Goal: Information Seeking & Learning: Learn about a topic

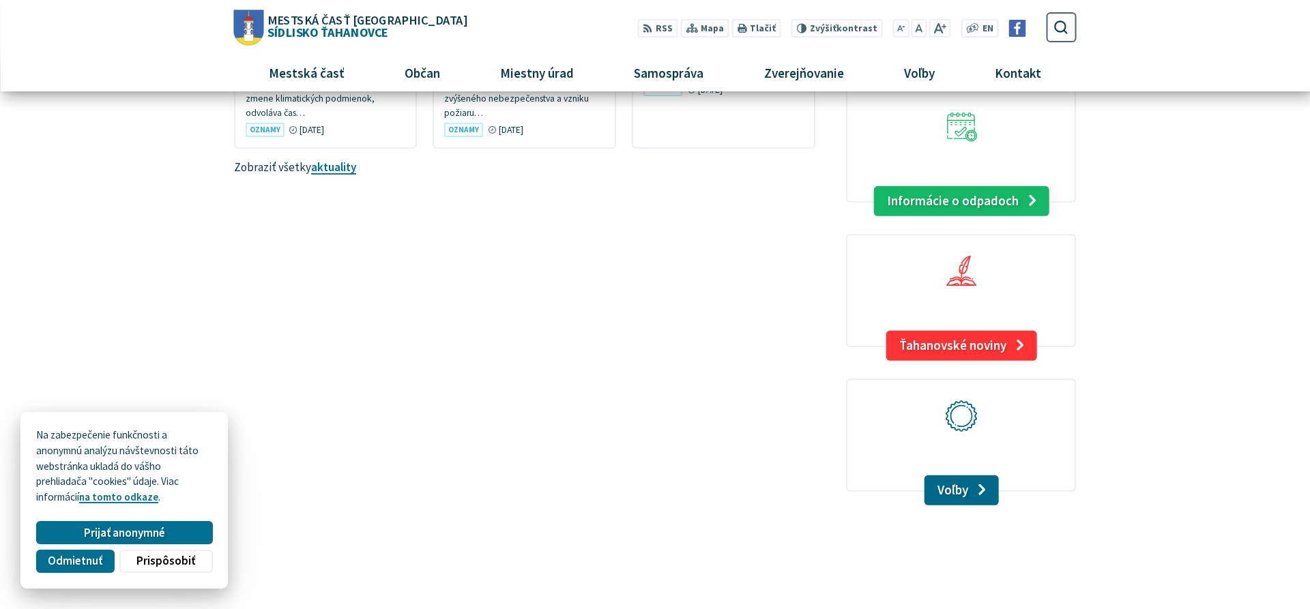
scroll to position [1183, 0]
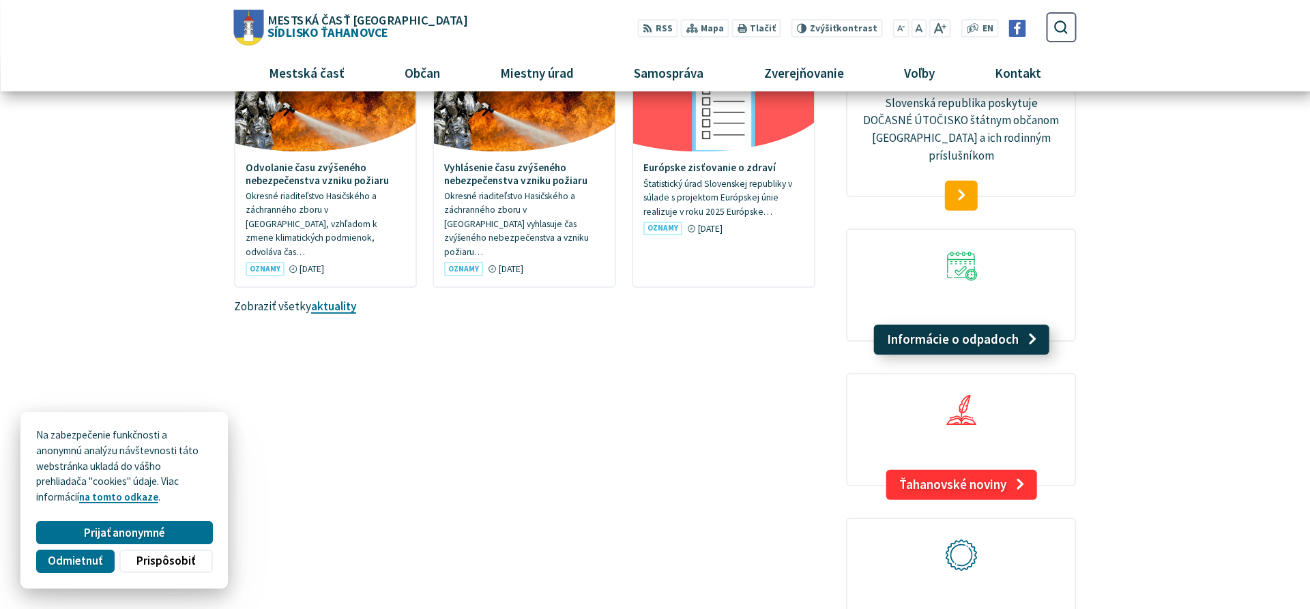
click at [992, 325] on link "Informácie o odpadoch" at bounding box center [961, 340] width 175 height 30
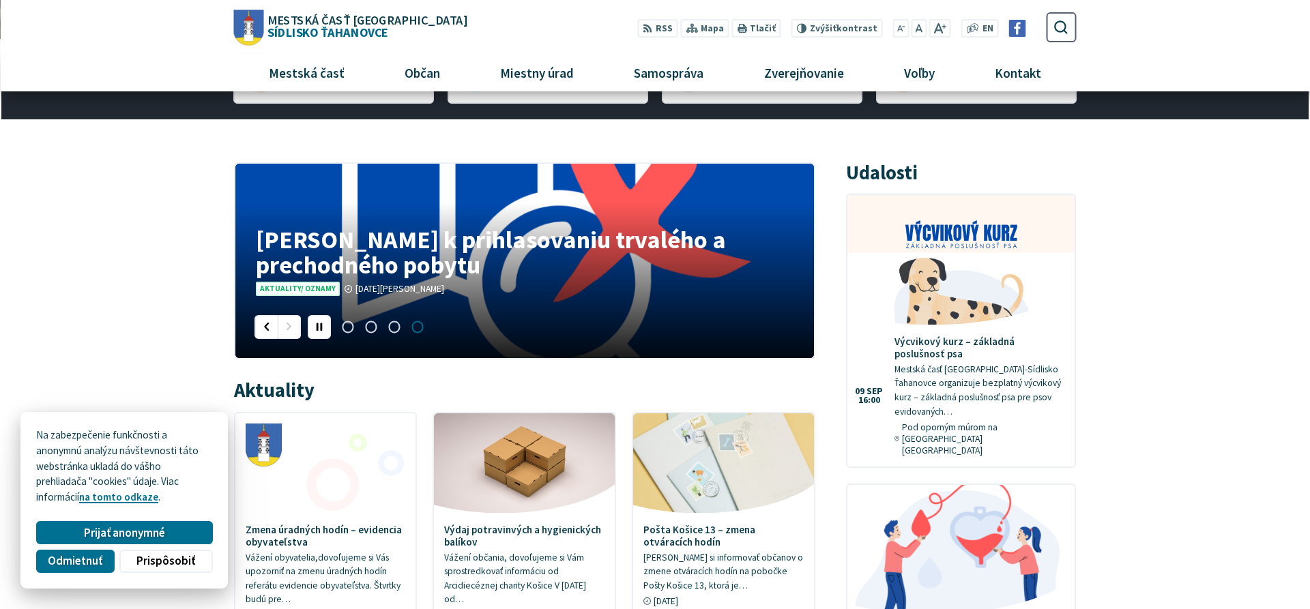
scroll to position [209, 0]
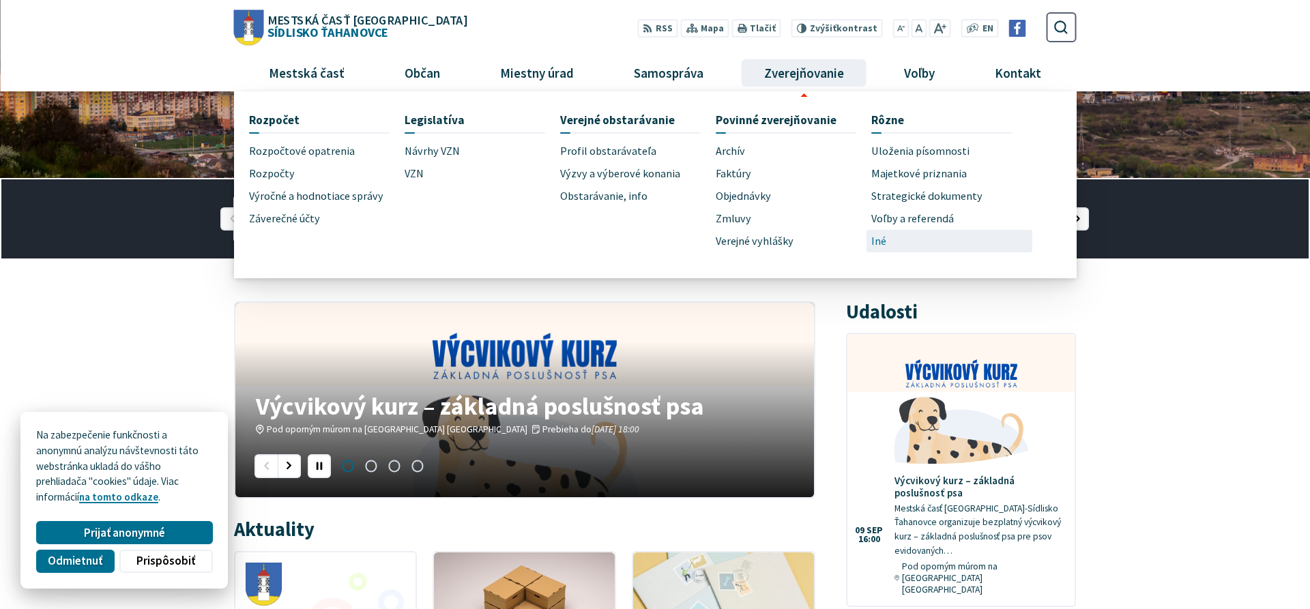
click at [888, 244] on link "Iné" at bounding box center [949, 241] width 156 height 23
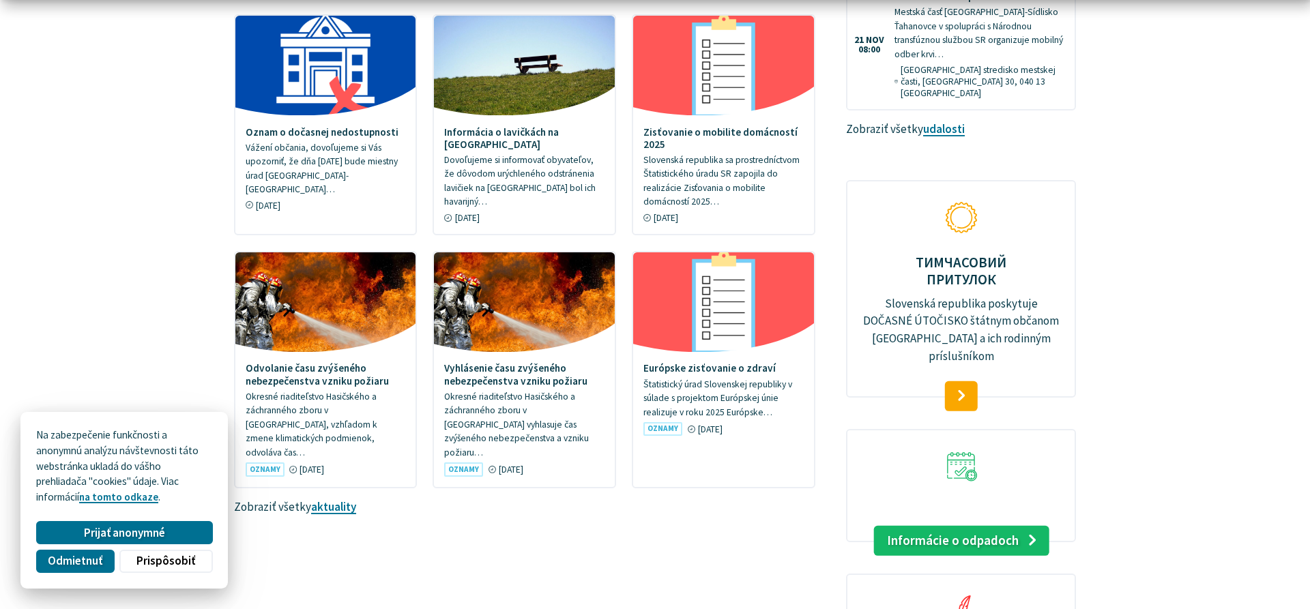
scroll to position [1052, 0]
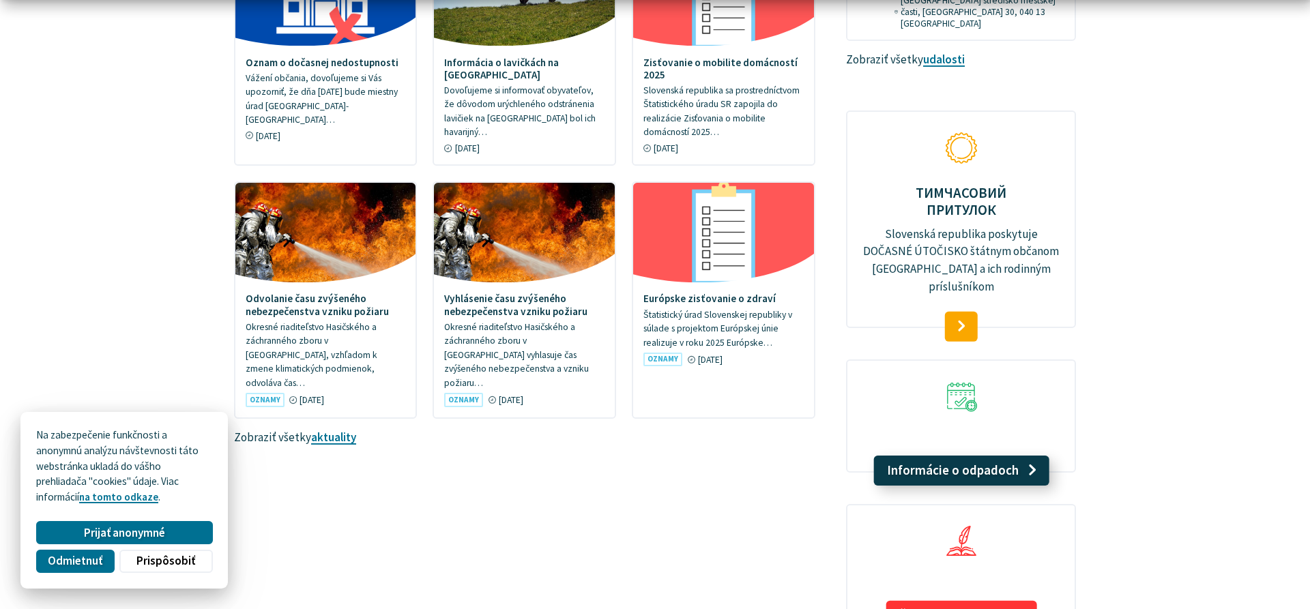
click at [1009, 456] on link "Informácie o odpadoch" at bounding box center [961, 471] width 175 height 30
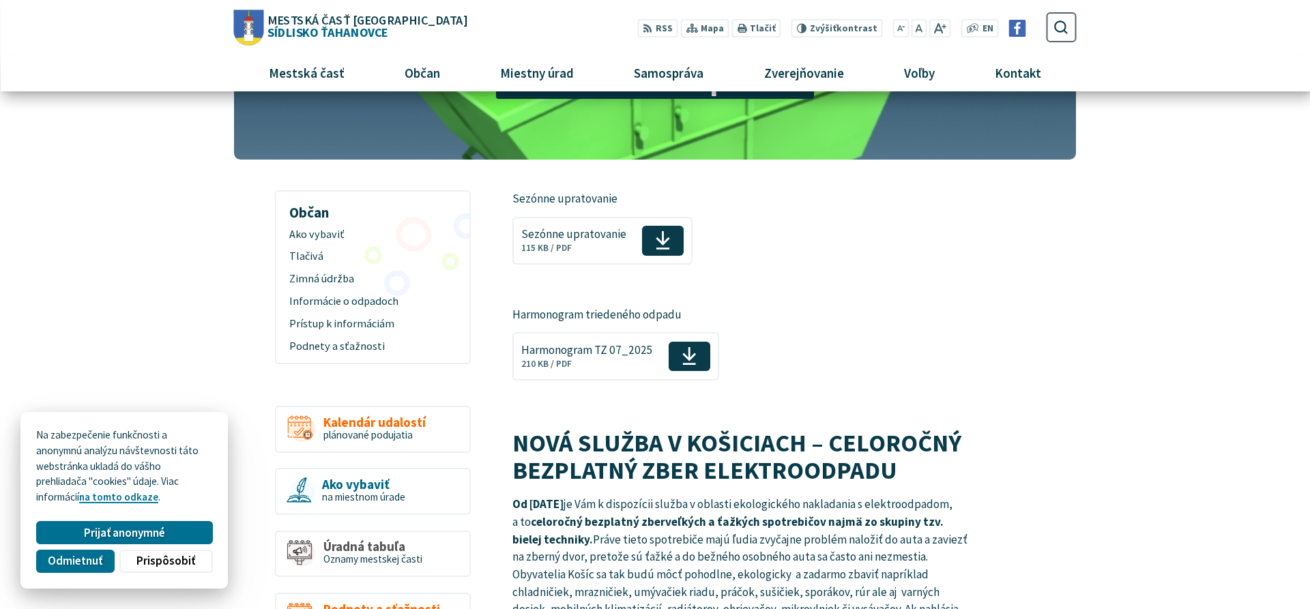
scroll to position [70, 0]
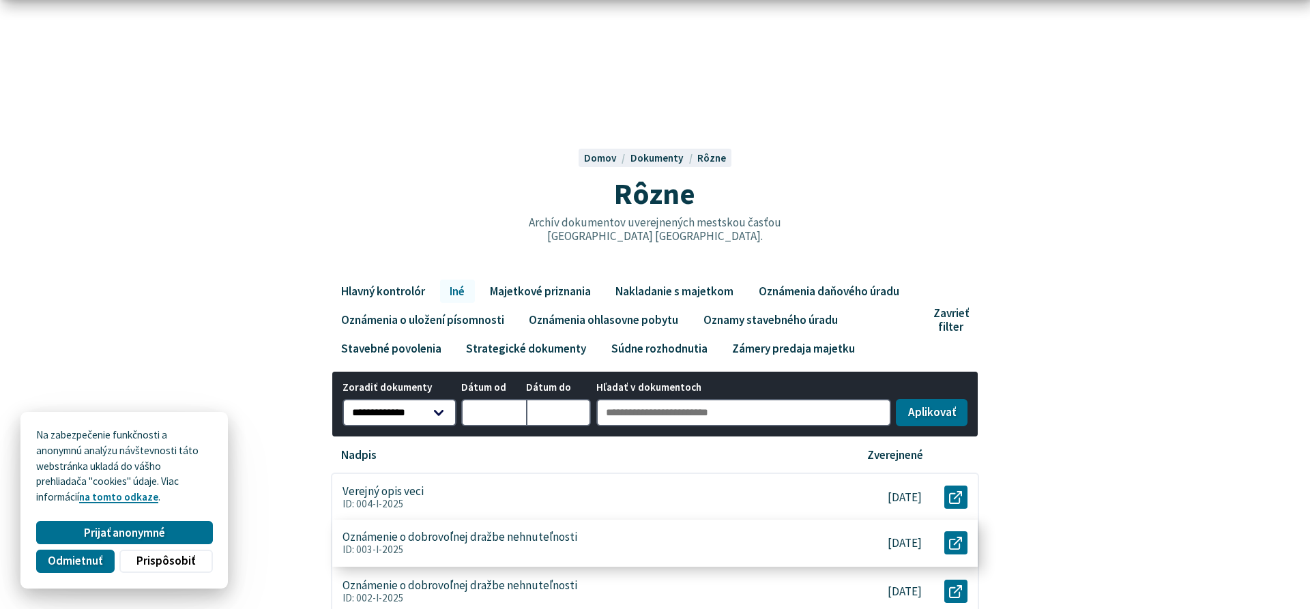
scroll to position [70, 0]
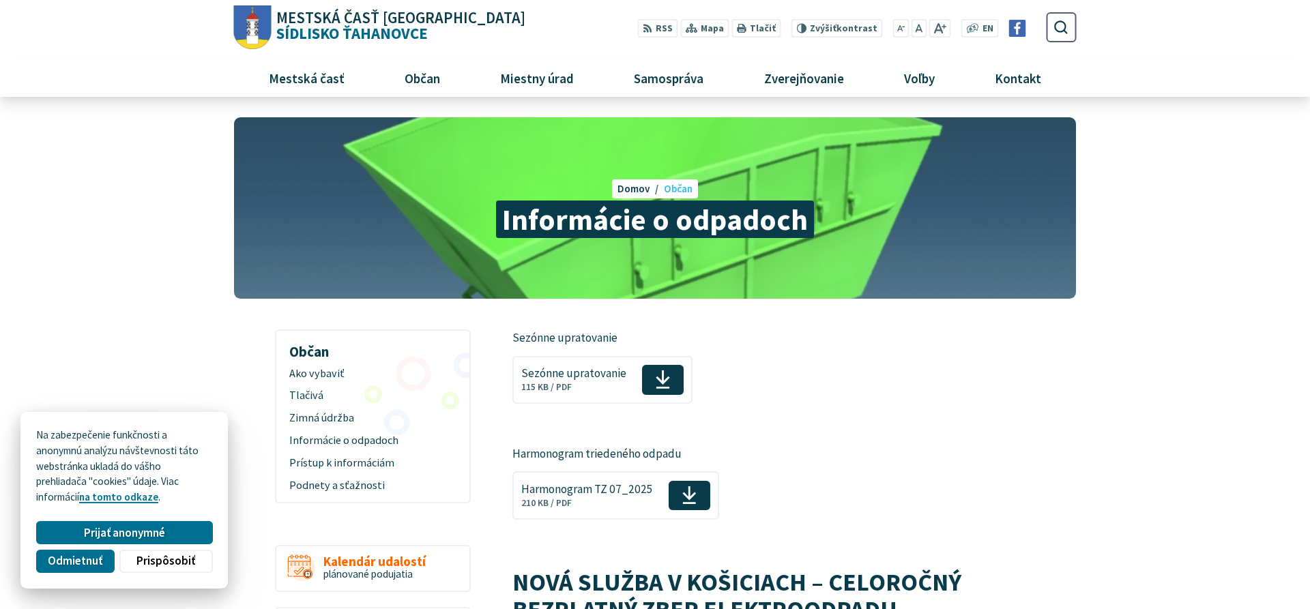
click at [682, 190] on span "Občan" at bounding box center [678, 188] width 29 height 13
click at [635, 186] on span "Domov" at bounding box center [634, 188] width 33 height 13
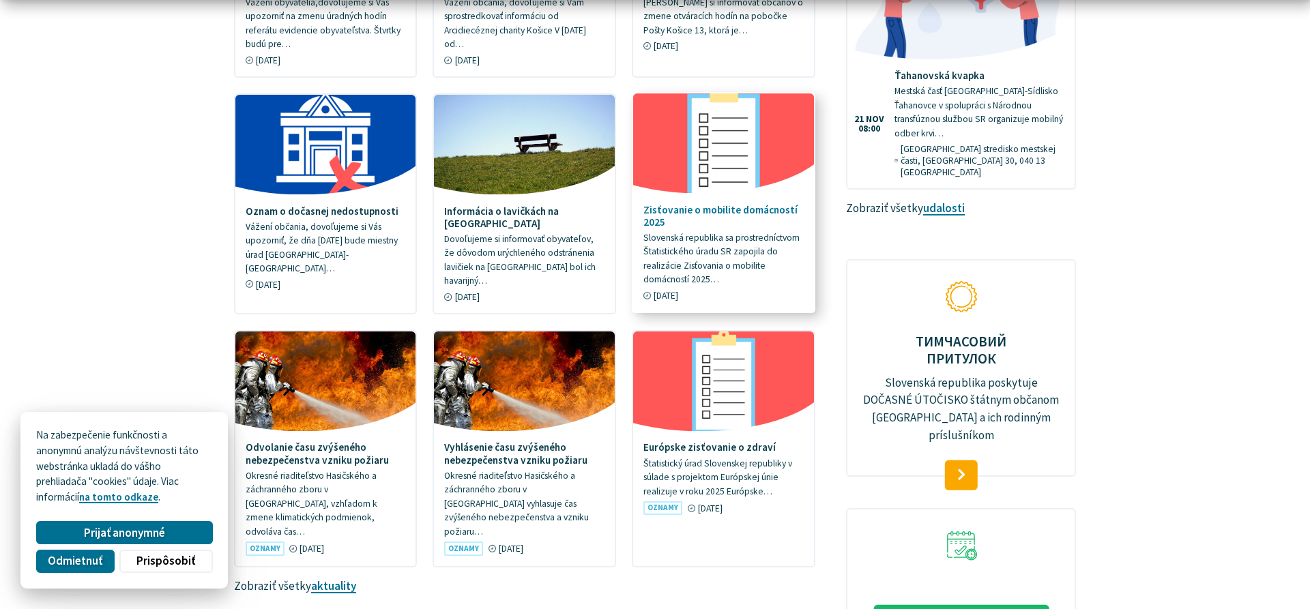
scroll to position [1044, 0]
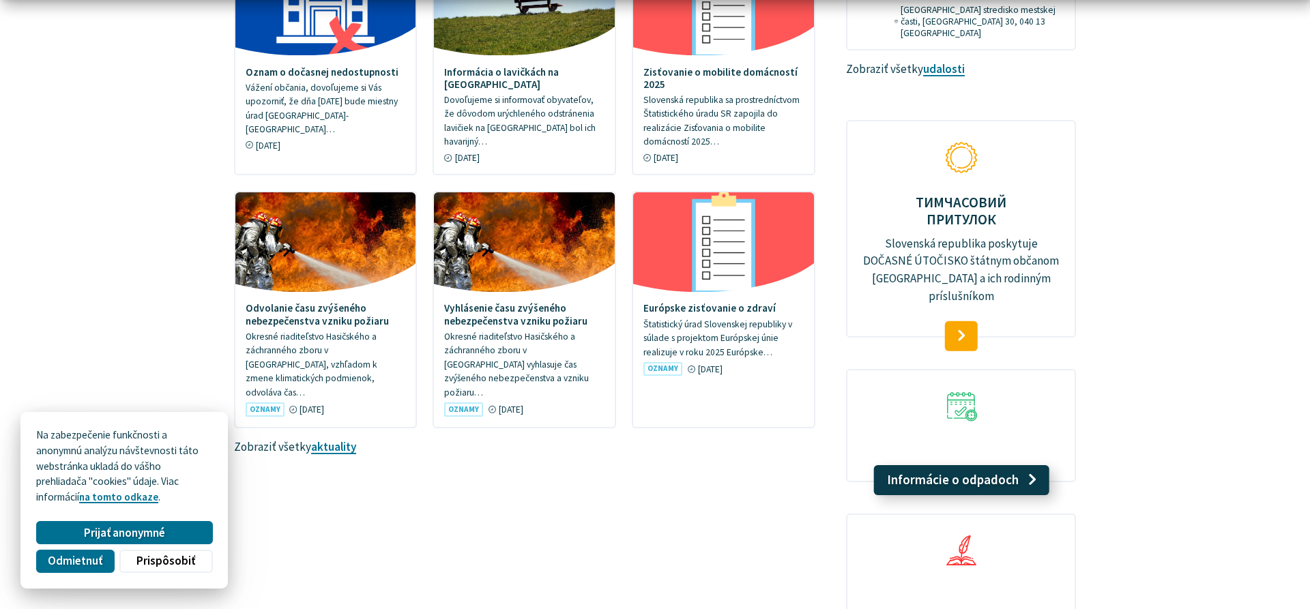
click at [951, 465] on link "Informácie o odpadoch" at bounding box center [961, 480] width 175 height 30
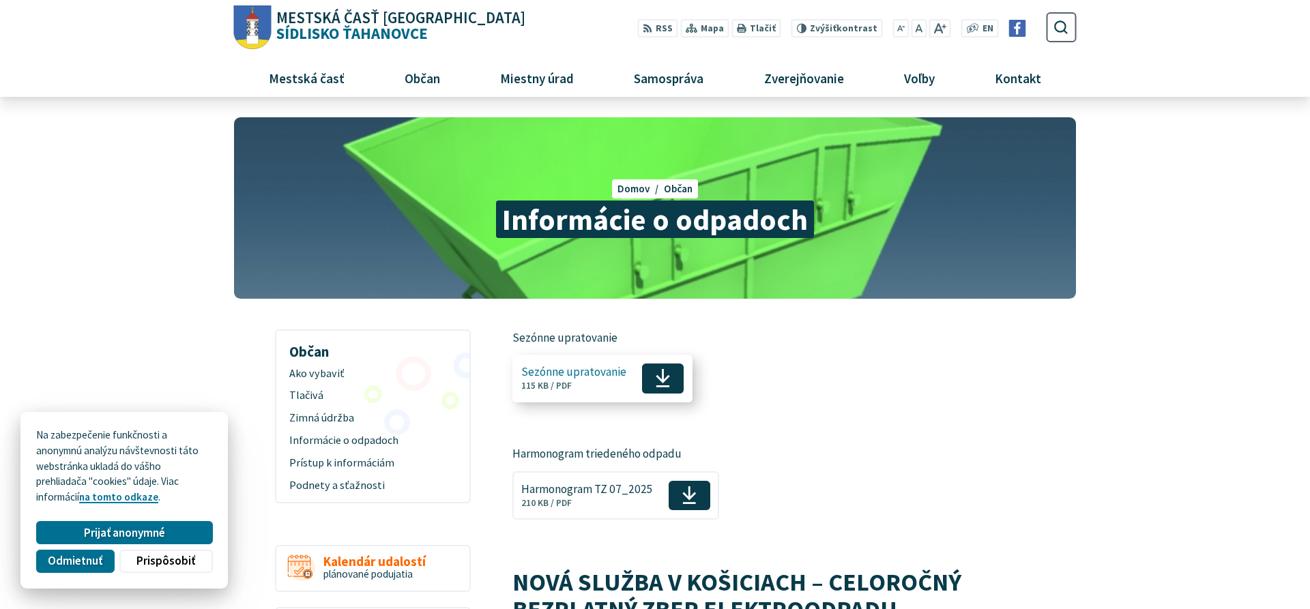
click at [579, 375] on span "Sezónne upratovanie" at bounding box center [573, 372] width 105 height 13
